Goal: Task Accomplishment & Management: Manage account settings

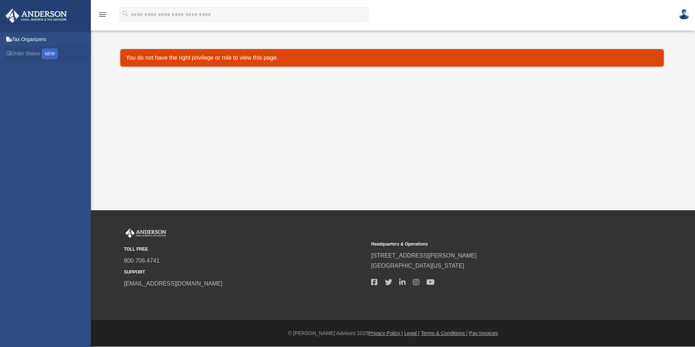
click at [58, 55] on div "NEW" at bounding box center [50, 53] width 16 height 11
click at [27, 38] on link "Tax Organizers" at bounding box center [50, 39] width 91 height 15
click at [686, 17] on img at bounding box center [684, 14] width 11 height 11
click at [619, 34] on link "Logout" at bounding box center [629, 33] width 34 height 13
click at [683, 17] on img at bounding box center [684, 14] width 11 height 11
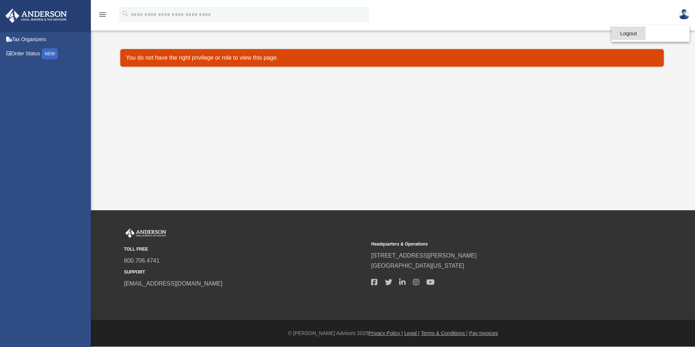
click at [628, 33] on link "Logout" at bounding box center [629, 33] width 34 height 13
